Goal: Task Accomplishment & Management: Use online tool/utility

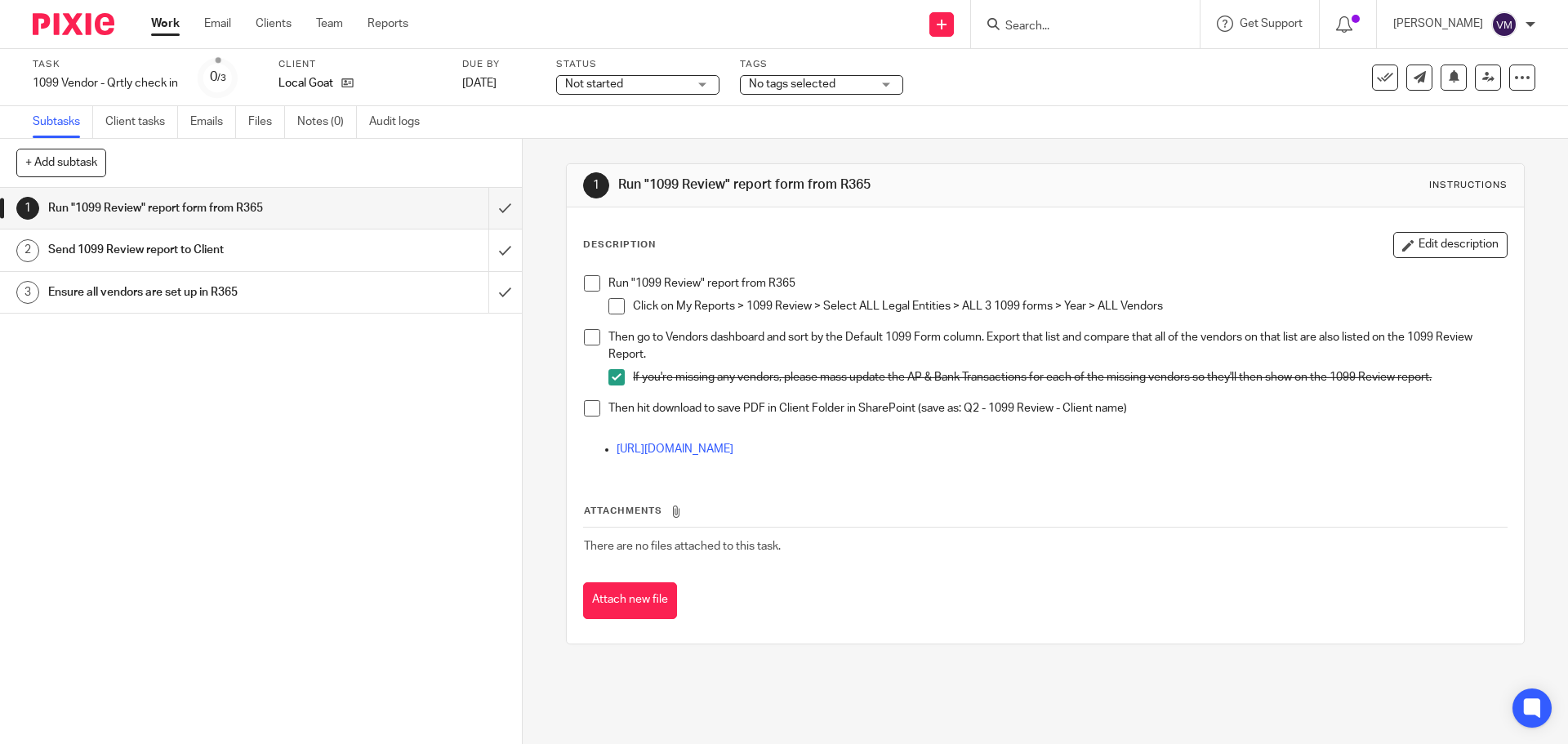
click at [179, 24] on link "Work" at bounding box center [166, 23] width 29 height 16
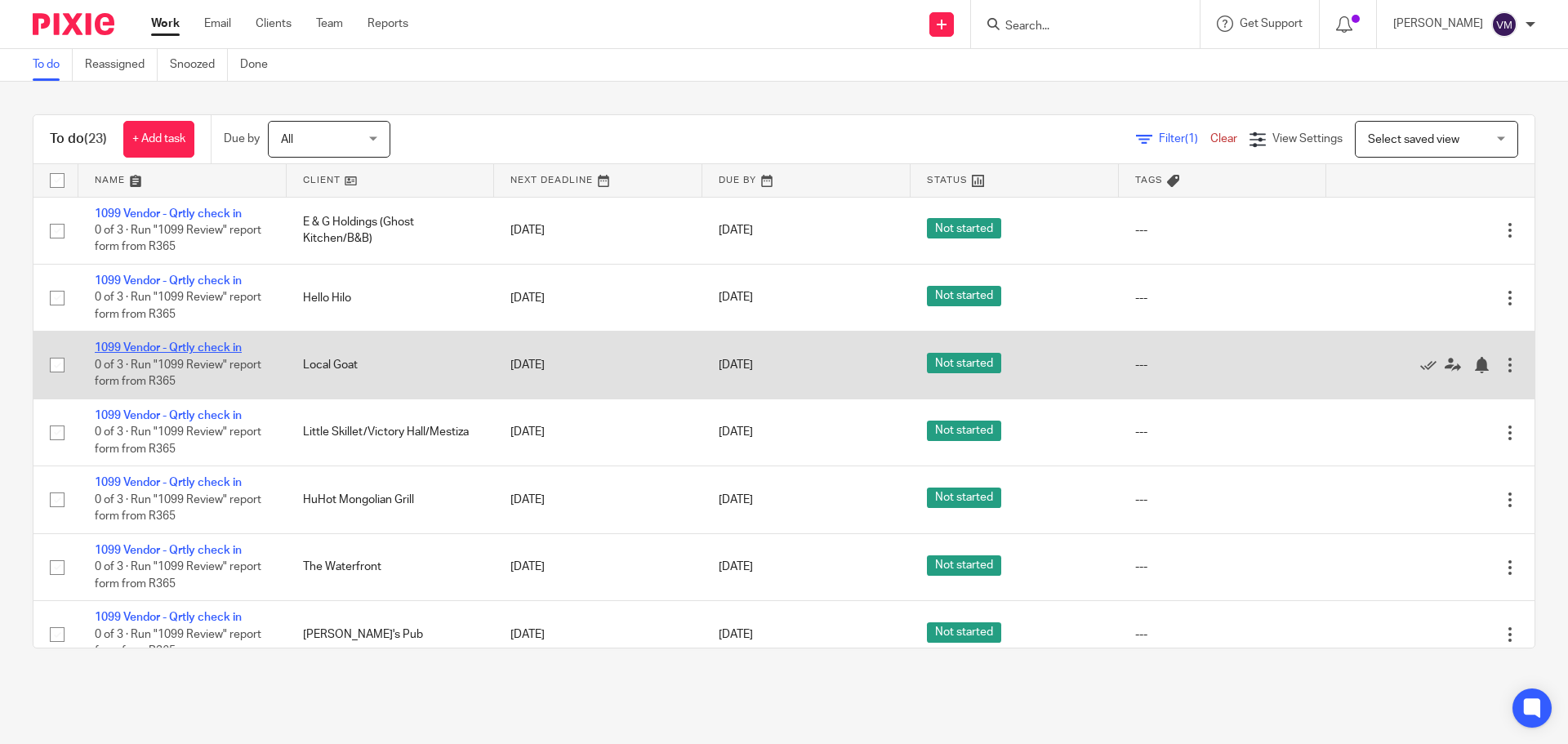
click at [226, 348] on link "1099 Vendor - Qrtly check in" at bounding box center [168, 347] width 147 height 12
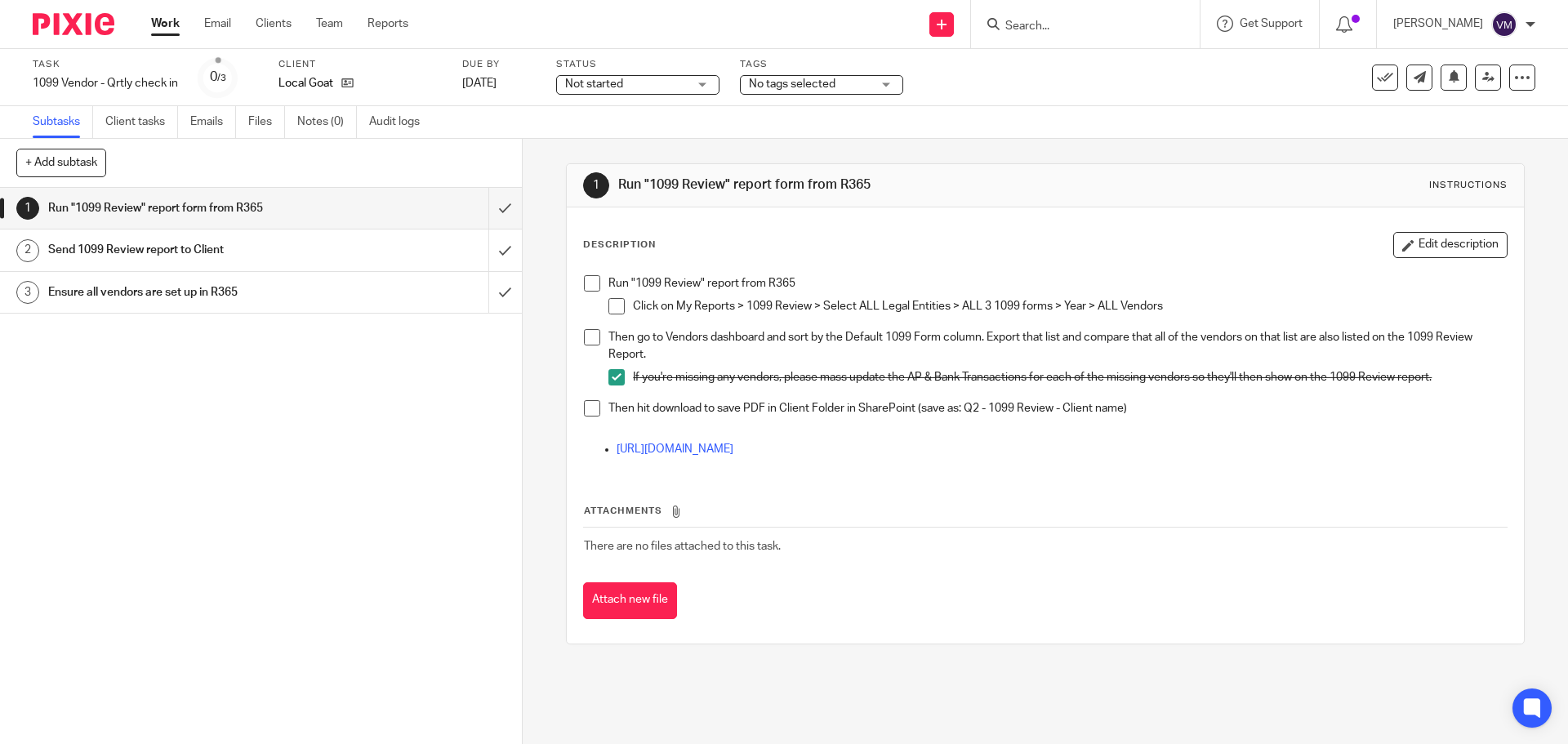
click at [608, 375] on span at bounding box center [616, 377] width 16 height 16
